Goal: Navigation & Orientation: Find specific page/section

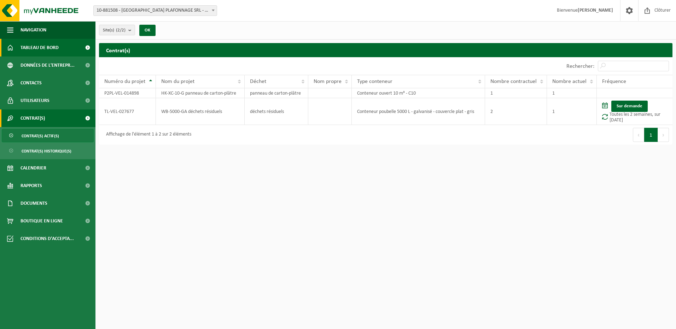
click at [44, 48] on span "Tableau de bord" at bounding box center [39, 48] width 38 height 18
